Goal: Check status: Check status

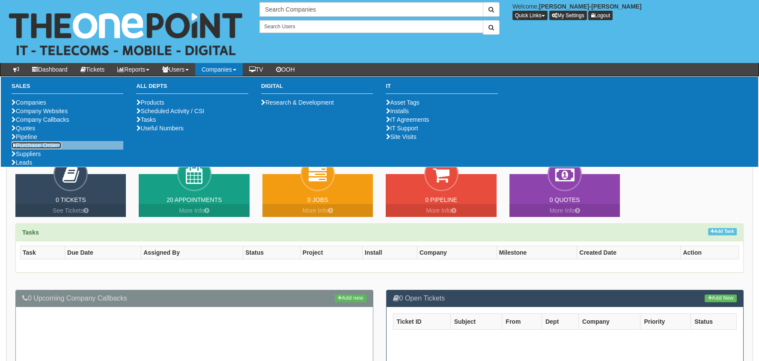
click at [21, 149] on link "Purchase Orders" at bounding box center [37, 145] width 50 height 7
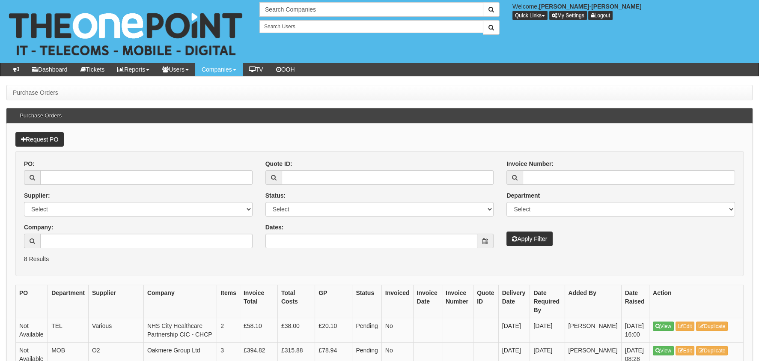
click at [90, 166] on div "PO:" at bounding box center [138, 171] width 229 height 25
click at [92, 170] on input "PO:" at bounding box center [146, 177] width 212 height 15
paste input "19316"
type input "19316"
click at [534, 236] on button "Apply Filter" at bounding box center [530, 238] width 46 height 15
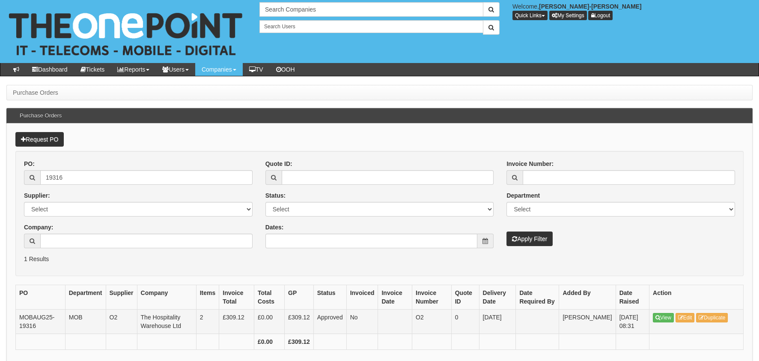
click at [673, 322] on td "View Edit Duplicate" at bounding box center [697, 321] width 94 height 24
click at [669, 318] on link "View" at bounding box center [663, 317] width 21 height 9
